Goal: Ask a question

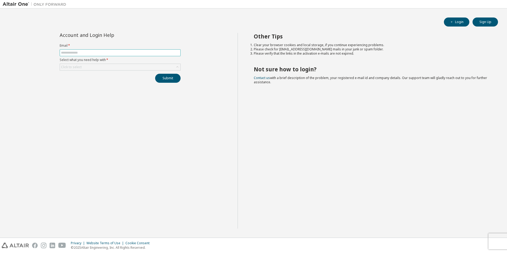
click at [119, 51] on input "text" at bounding box center [120, 53] width 118 height 4
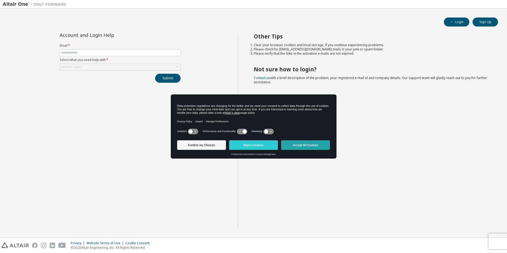
click at [314, 145] on button "Accept All Cookies" at bounding box center [305, 145] width 49 height 10
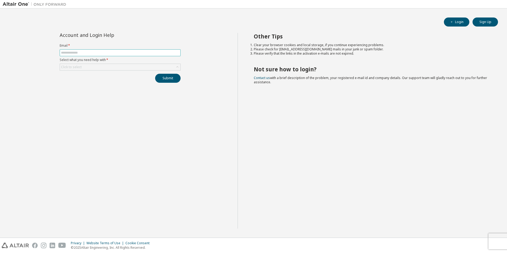
click at [74, 54] on input "text" at bounding box center [120, 53] width 118 height 4
type input "**********"
click at [89, 68] on div "Click to select" at bounding box center [120, 67] width 120 height 6
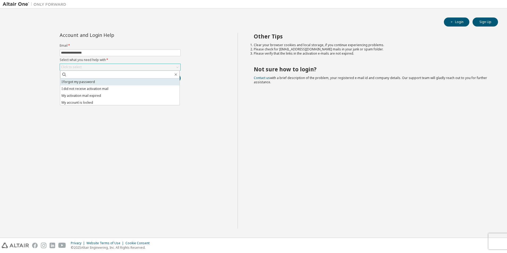
click at [90, 83] on li "I forgot my password" at bounding box center [119, 81] width 119 height 7
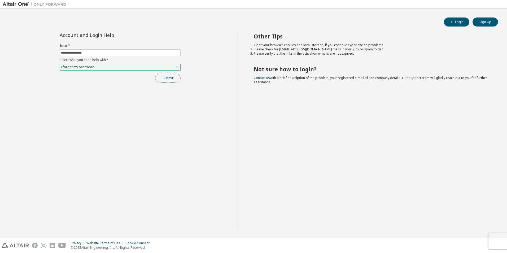
click at [173, 80] on button "Submit" at bounding box center [167, 78] width 25 height 9
click at [495, 242] on icon "button" at bounding box center [495, 241] width 3 height 3
click at [262, 78] on link "Contact us" at bounding box center [262, 78] width 16 height 5
